Goal: Task Accomplishment & Management: Complete application form

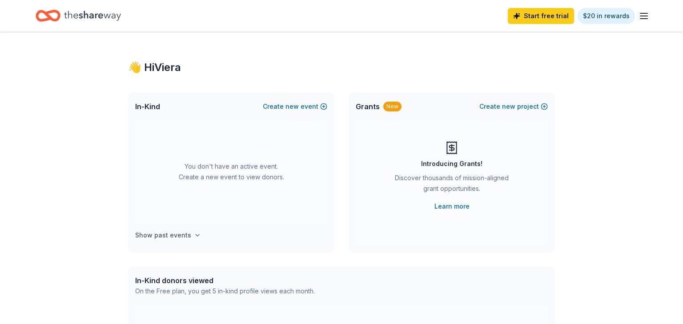
click at [168, 230] on h4 "Show past events" at bounding box center [163, 235] width 56 height 11
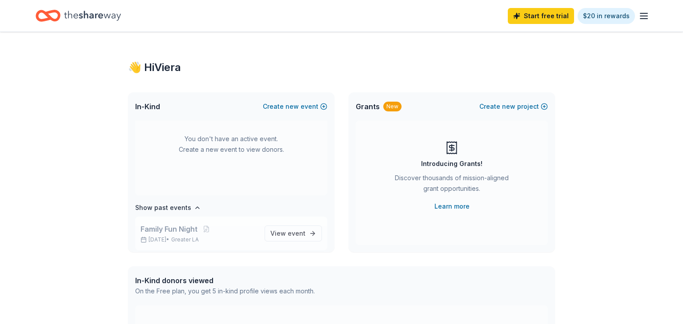
scroll to position [32, 0]
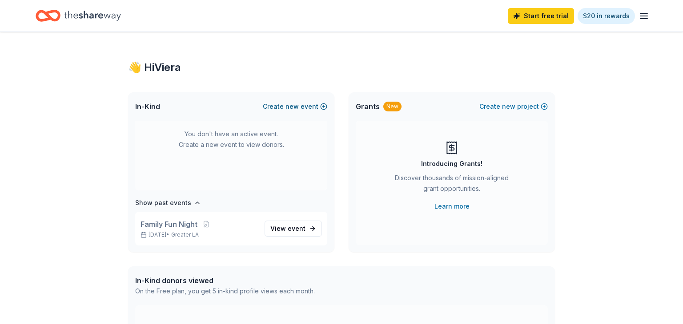
click at [302, 108] on button "Create new event" at bounding box center [295, 106] width 64 height 11
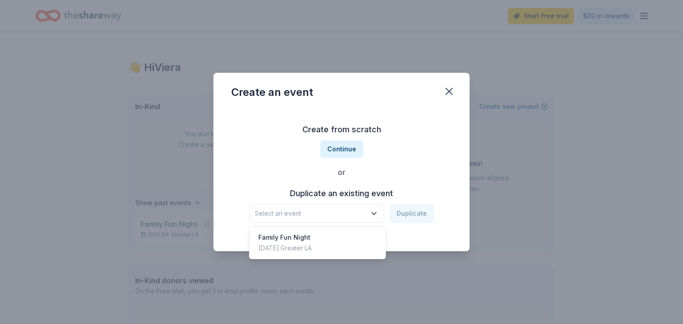
click at [341, 213] on span "Select an event" at bounding box center [310, 213] width 111 height 11
click at [308, 240] on div "Family Fun Night" at bounding box center [284, 237] width 53 height 11
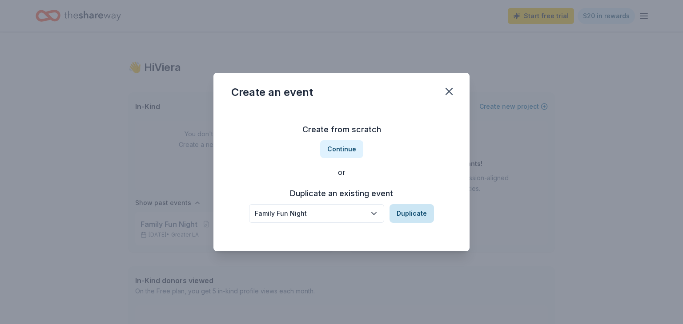
click at [407, 212] on button "Duplicate" at bounding box center [411, 213] width 44 height 19
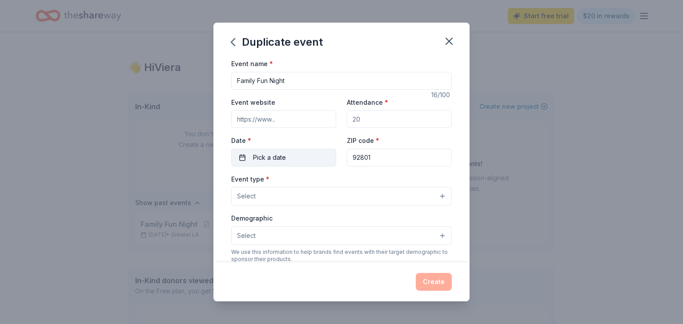
click at [313, 163] on button "Pick a date" at bounding box center [283, 158] width 105 height 18
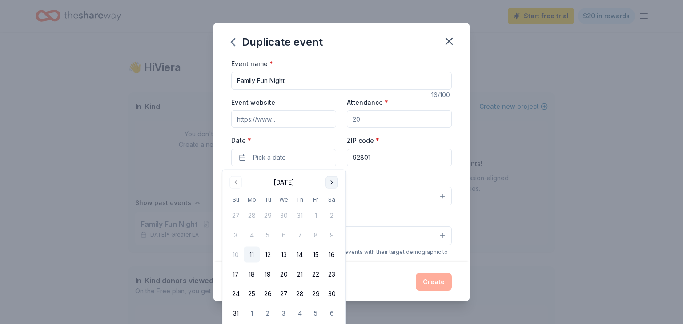
click at [330, 180] on button "Go to next month" at bounding box center [331, 182] width 12 height 12
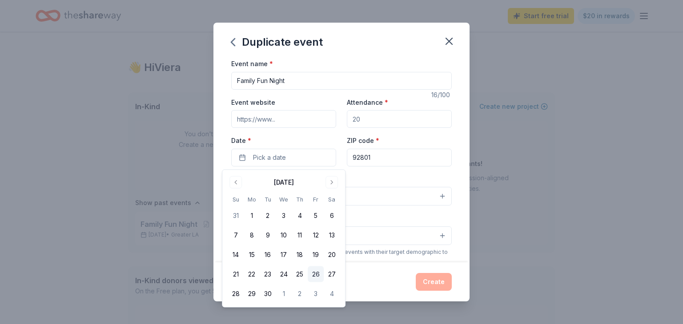
click at [317, 278] on button "26" at bounding box center [316, 275] width 16 height 16
click at [399, 219] on div "Demographic Select" at bounding box center [341, 229] width 220 height 32
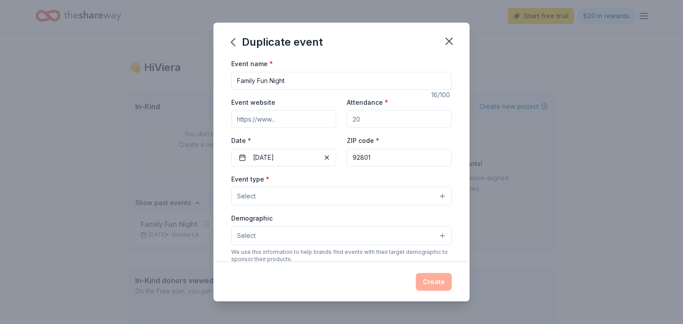
click at [383, 122] on input "Attendance *" at bounding box center [399, 119] width 105 height 18
type input "1"
type input "200"
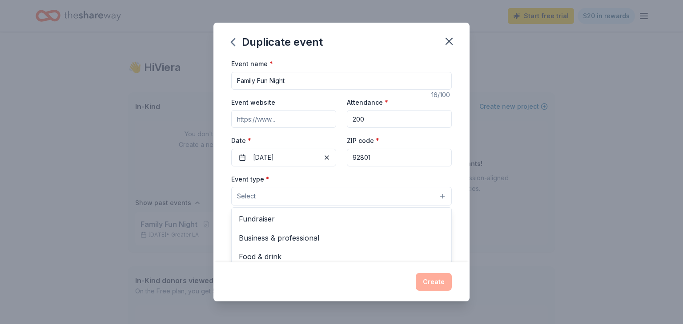
click at [342, 197] on button "Select" at bounding box center [341, 196] width 220 height 19
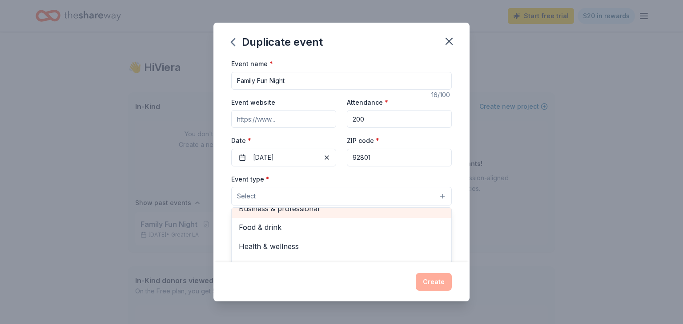
scroll to position [0, 0]
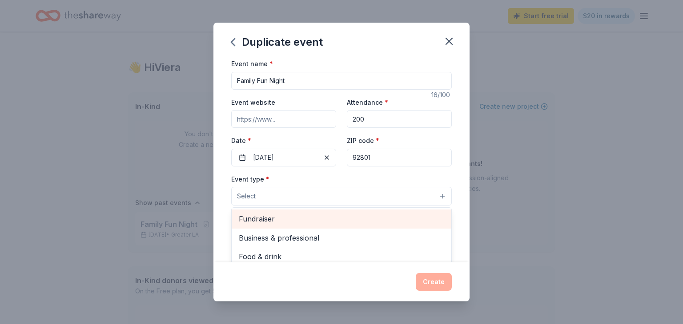
click at [320, 221] on span "Fundraiser" at bounding box center [341, 219] width 205 height 12
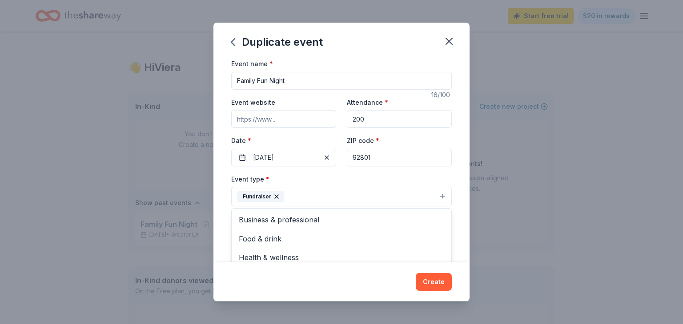
click at [457, 172] on div "Event name * Family Fun Night 16 /100 Event website Attendance * 200 Date * 09/…" at bounding box center [341, 160] width 256 height 204
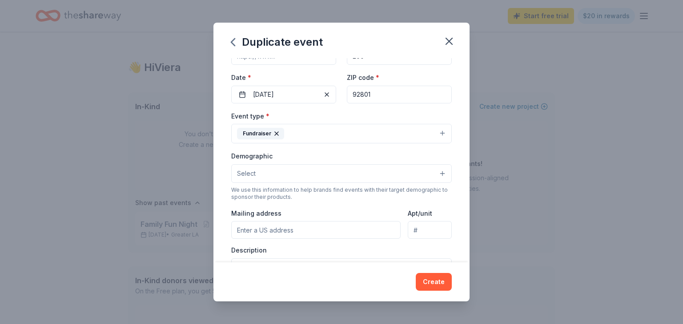
scroll to position [100, 0]
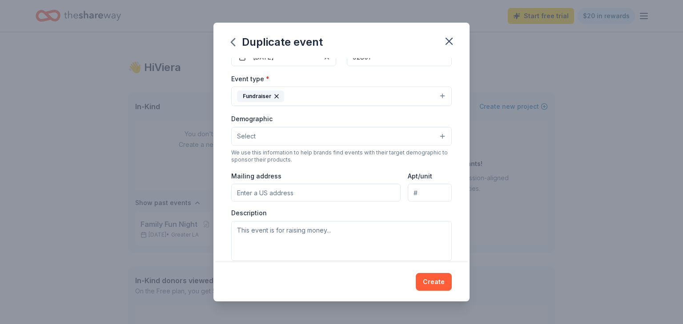
click at [379, 199] on input "Mailing address" at bounding box center [315, 193] width 169 height 18
type input "2530 W La Palma Ave, Anaheim, CA 92801"
click at [423, 200] on input "Apt/unit" at bounding box center [429, 193] width 44 height 18
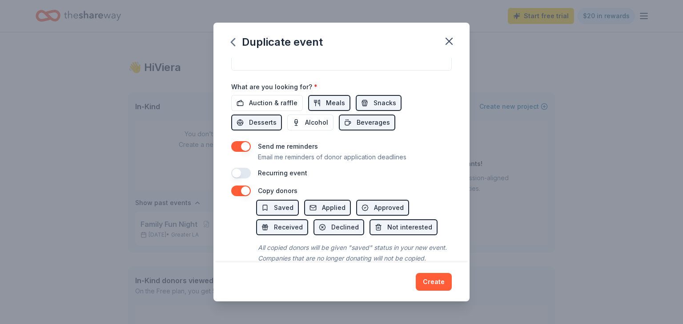
scroll to position [264, 0]
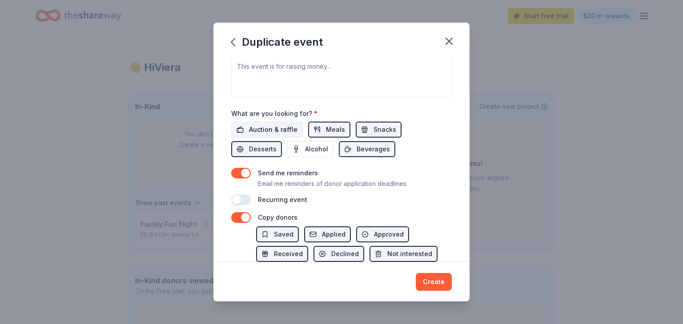
click at [260, 133] on span "Auction & raffle" at bounding box center [273, 129] width 48 height 11
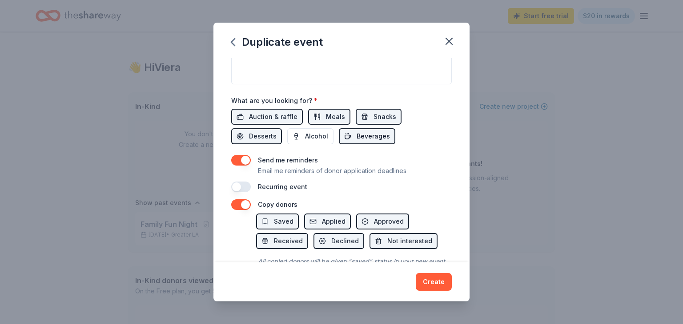
click at [356, 142] on span "Beverages" at bounding box center [372, 136] width 33 height 11
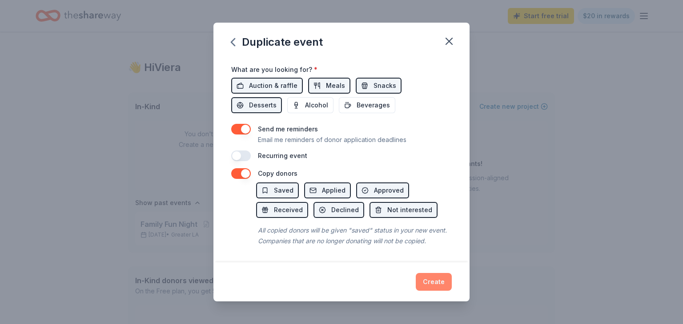
click at [429, 277] on button "Create" at bounding box center [433, 282] width 36 height 18
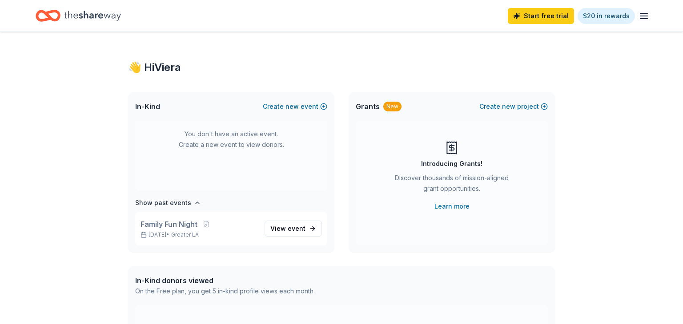
scroll to position [0, 0]
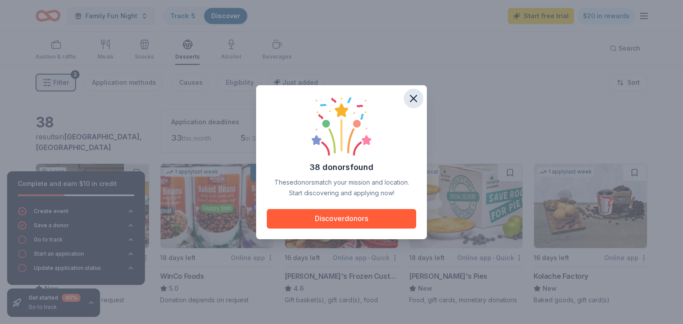
click at [409, 100] on icon "button" at bounding box center [413, 98] width 12 height 12
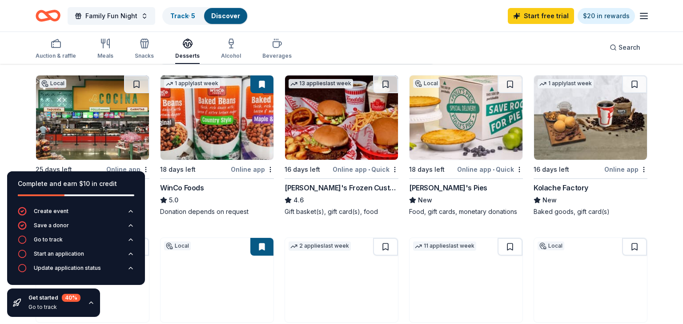
scroll to position [89, 0]
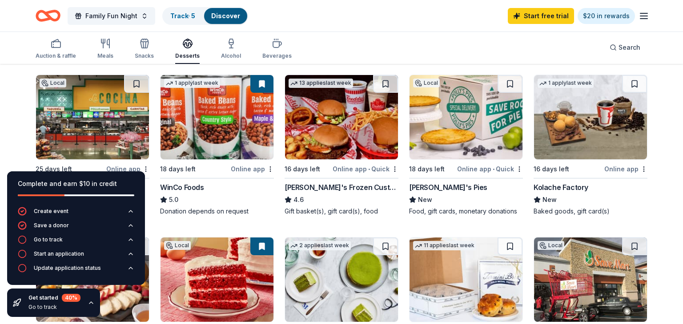
click at [472, 114] on img at bounding box center [465, 117] width 113 height 84
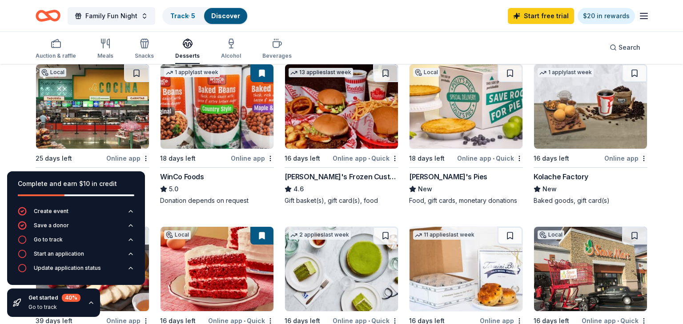
scroll to position [0, 0]
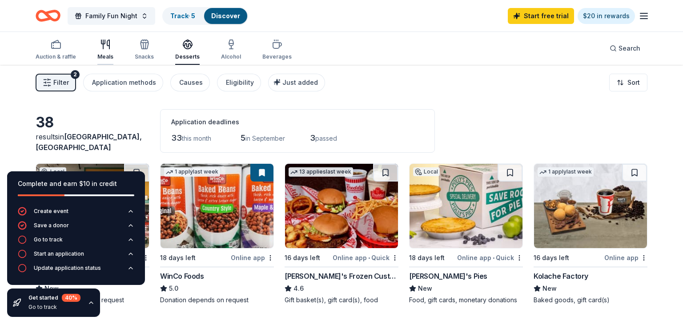
click at [103, 47] on icon "button" at bounding box center [103, 44] width 0 height 9
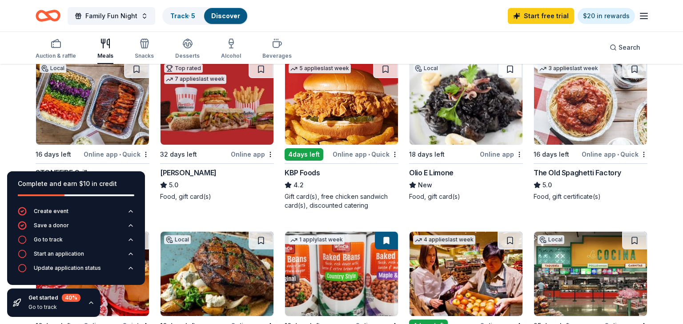
scroll to position [105, 0]
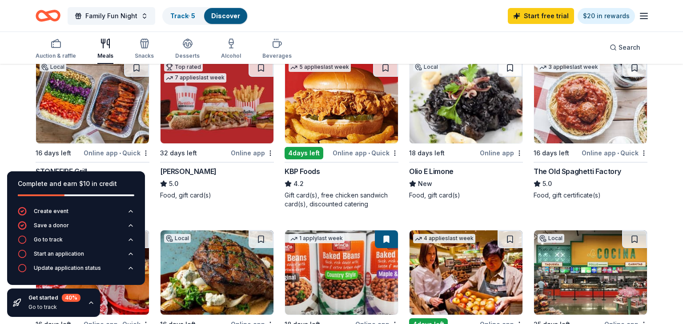
click at [204, 126] on img at bounding box center [216, 101] width 113 height 84
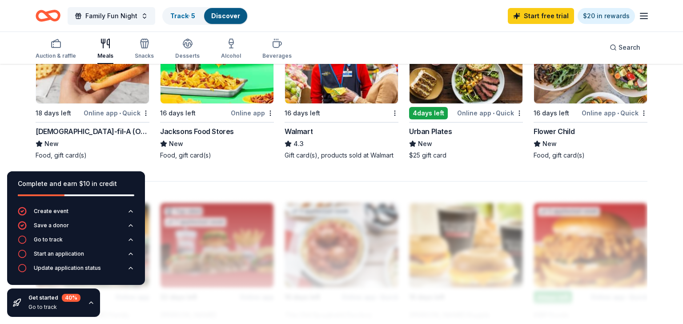
scroll to position [658, 0]
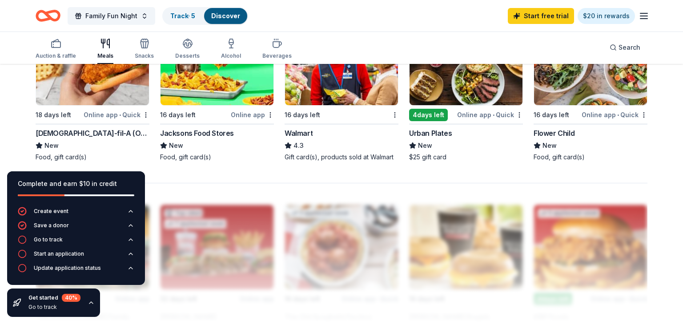
click at [106, 81] on img at bounding box center [92, 63] width 113 height 84
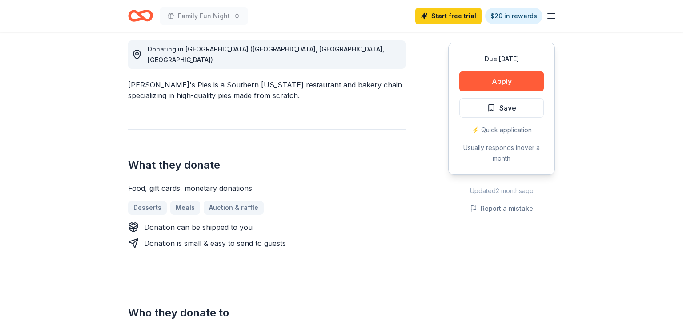
scroll to position [260, 0]
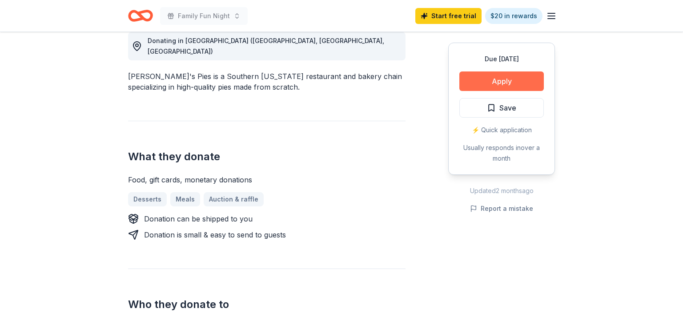
click at [494, 80] on button "Apply" at bounding box center [501, 82] width 84 height 20
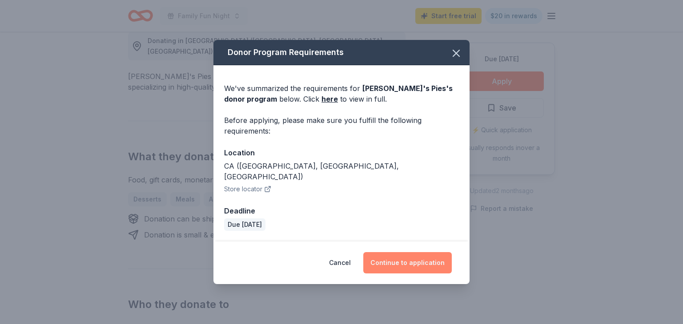
click at [393, 260] on button "Continue to application" at bounding box center [407, 262] width 88 height 21
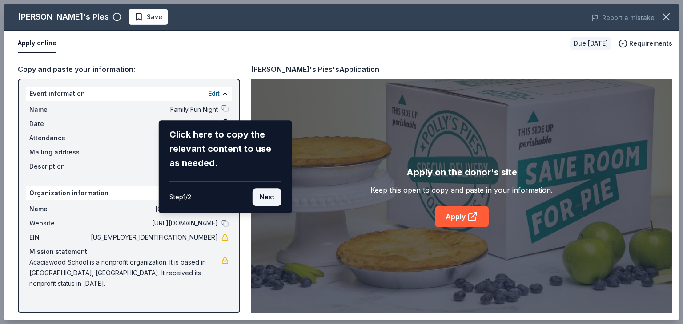
click at [274, 194] on button "Next" at bounding box center [266, 197] width 29 height 18
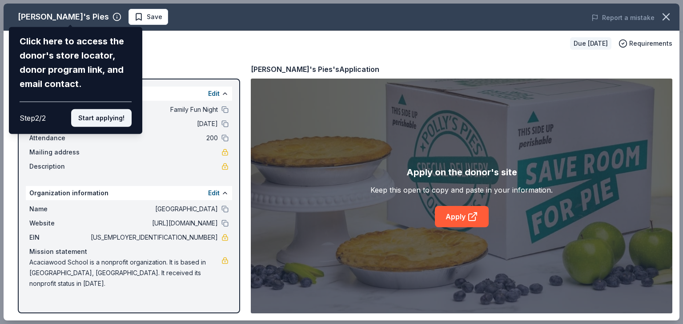
click at [114, 117] on button "Start applying!" at bounding box center [101, 118] width 60 height 18
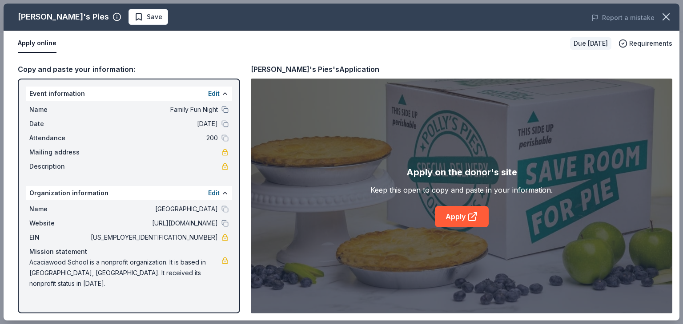
click at [217, 91] on div "Polly's Pies Save Report a mistake Apply online Due in 18 days Requirements Cop…" at bounding box center [341, 162] width 675 height 317
click at [217, 94] on button "Edit" at bounding box center [214, 93] width 12 height 11
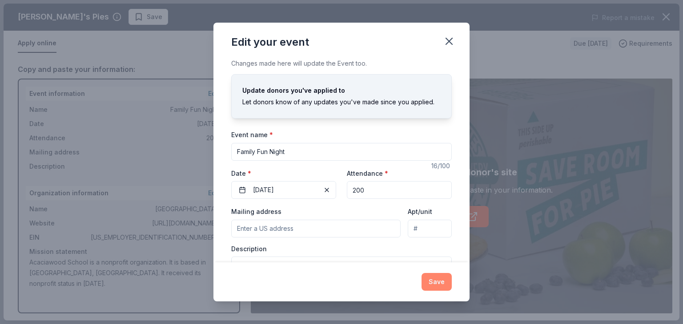
click at [435, 282] on button "Save" at bounding box center [436, 282] width 30 height 18
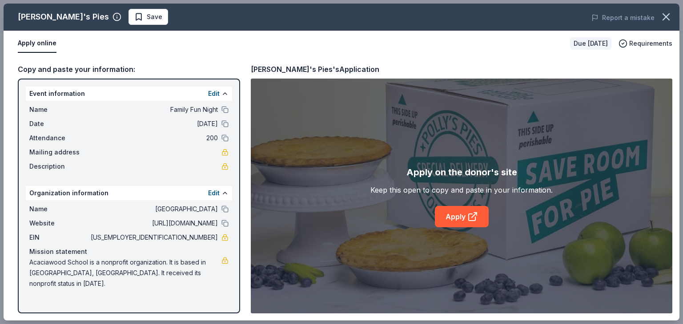
click at [178, 193] on div "Organization information Edit" at bounding box center [129, 193] width 206 height 14
click at [202, 269] on span "Acaciawood School is a nonprofit organization. It is based in Anaheim, CA. It r…" at bounding box center [125, 273] width 192 height 32
click at [227, 261] on link at bounding box center [224, 260] width 7 height 7
click at [471, 216] on icon at bounding box center [472, 217] width 11 height 11
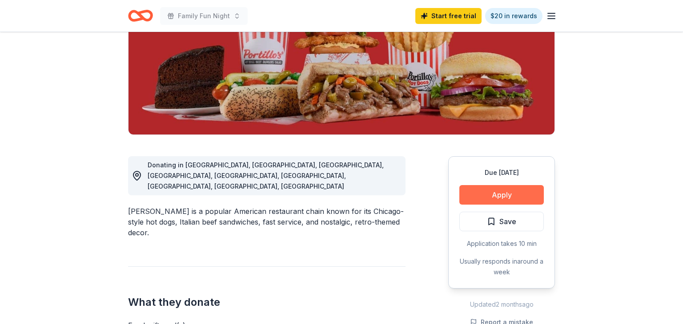
scroll to position [136, 0]
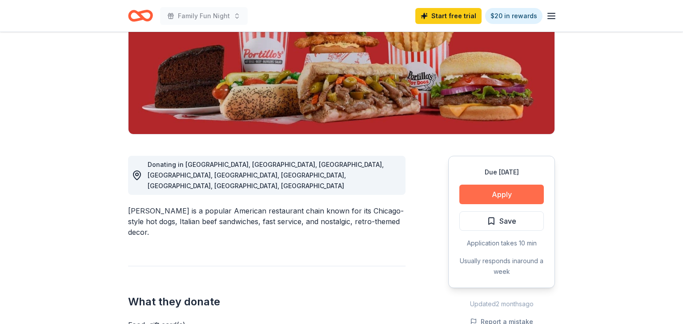
click at [495, 196] on button "Apply" at bounding box center [501, 195] width 84 height 20
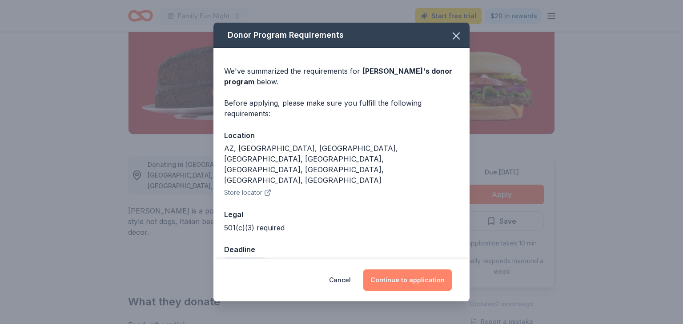
click at [417, 282] on button "Continue to application" at bounding box center [407, 280] width 88 height 21
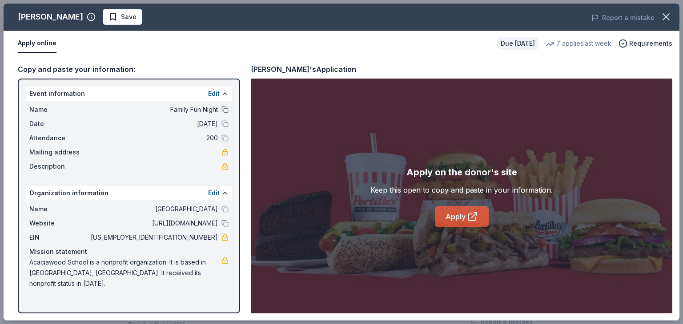
click at [440, 217] on link "Apply" at bounding box center [462, 216] width 54 height 21
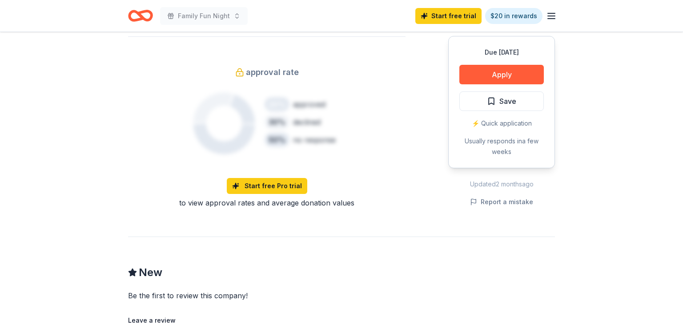
scroll to position [561, 0]
